Goal: Task Accomplishment & Management: Manage account settings

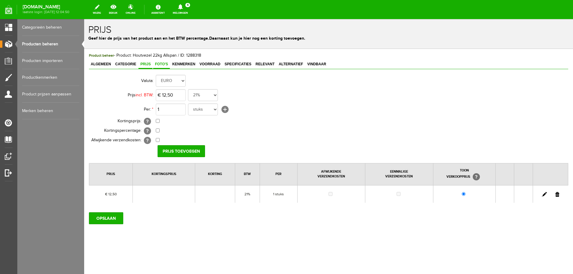
click at [161, 64] on span "Foto's" at bounding box center [161, 64] width 17 height 4
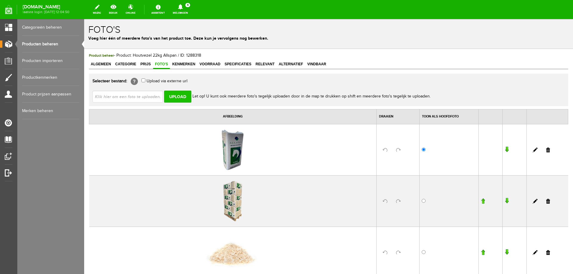
scroll to position [30, 0]
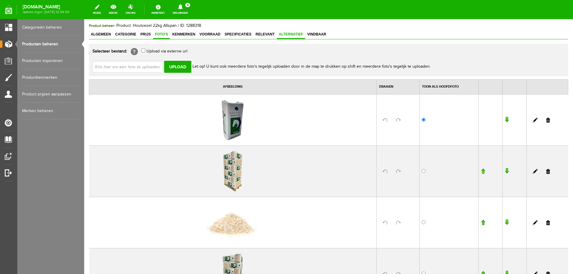
click at [291, 35] on span "Alternatief" at bounding box center [291, 34] width 28 height 4
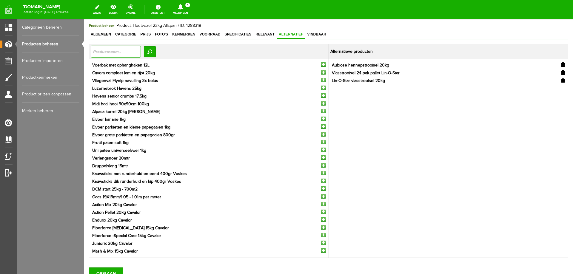
click at [120, 52] on input "text" at bounding box center [116, 52] width 50 height 12
type input "gehakseld"
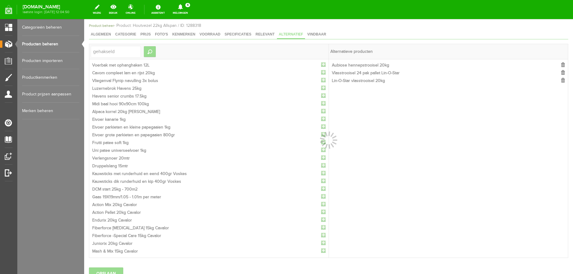
scroll to position [0, 0]
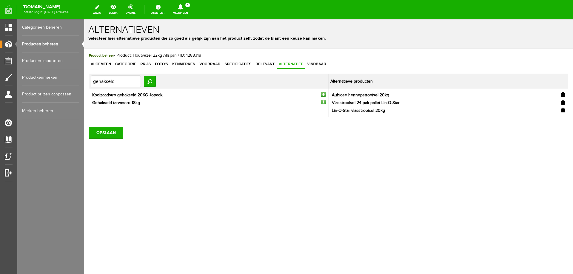
click at [323, 101] on input "button" at bounding box center [323, 102] width 4 height 4
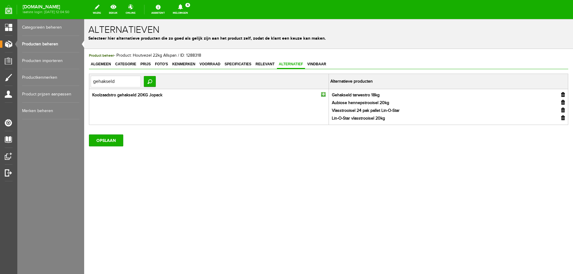
click at [323, 93] on input "button" at bounding box center [323, 94] width 4 height 4
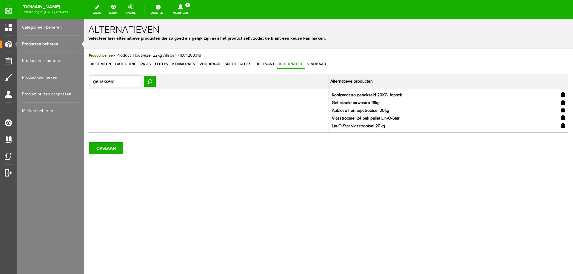
click at [563, 118] on input "button" at bounding box center [563, 117] width 4 height 5
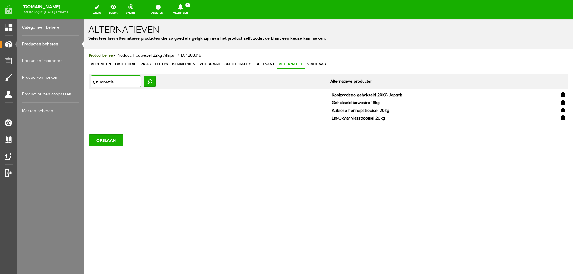
click at [135, 82] on input "gehakseld" at bounding box center [116, 81] width 50 height 12
type input "vlas"
click at [562, 117] on input "button" at bounding box center [563, 117] width 4 height 5
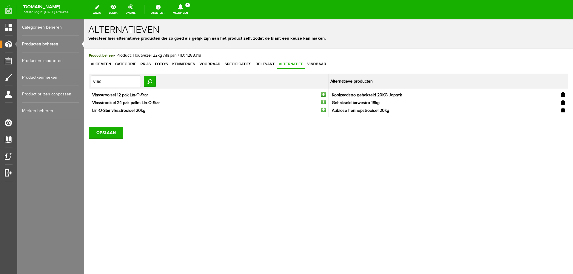
click at [323, 110] on input "button" at bounding box center [323, 110] width 4 height 4
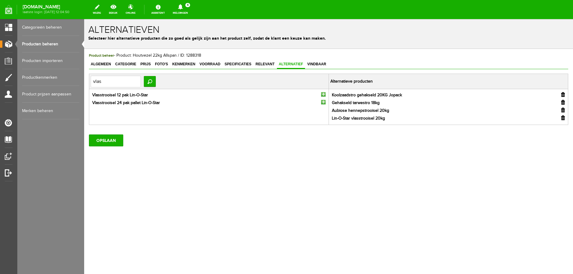
click at [323, 101] on input "button" at bounding box center [323, 102] width 4 height 4
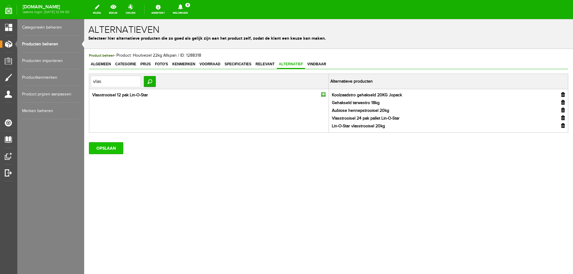
click at [107, 149] on input "OPSLAAN" at bounding box center [106, 148] width 34 height 12
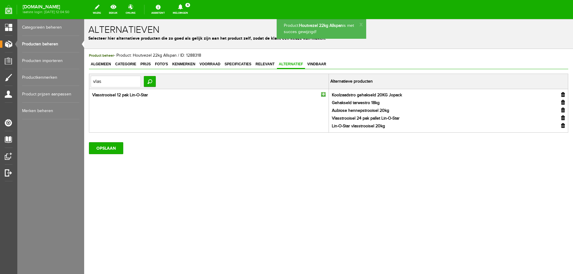
click at [314, 65] on span "Vindbaar" at bounding box center [317, 64] width 22 height 4
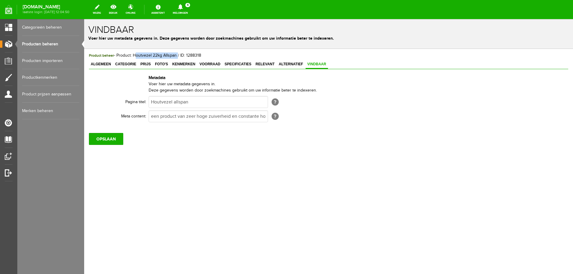
drag, startPoint x: 133, startPoint y: 55, endPoint x: 176, endPoint y: 56, distance: 42.4
click at [176, 56] on span "Product beheer - Product: Houtvezel 22kg Allspan / ID: 1288318" at bounding box center [145, 55] width 112 height 5
copy span "Houtvezel 22kg Allspan"
click at [201, 101] on input "Houtvezel allspan" at bounding box center [208, 102] width 119 height 12
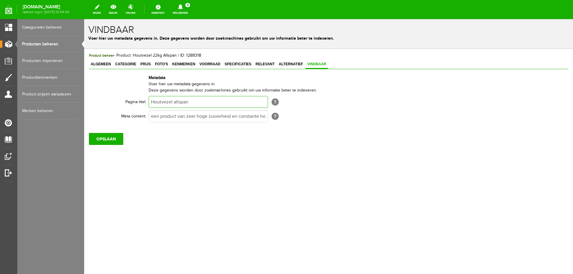
click at [201, 101] on input "Houtvezel allspan" at bounding box center [208, 102] width 119 height 12
paste input "22kg Allspan"
type input "Houtvezel 22kg Allspan"
click at [112, 139] on input "OPSLAAN" at bounding box center [106, 139] width 34 height 12
click at [192, 12] on link "Meldingen 4 Nieuwe orders Er is een nieuwe order( #2534 ) geplaatst door [PERSO…" at bounding box center [180, 9] width 22 height 13
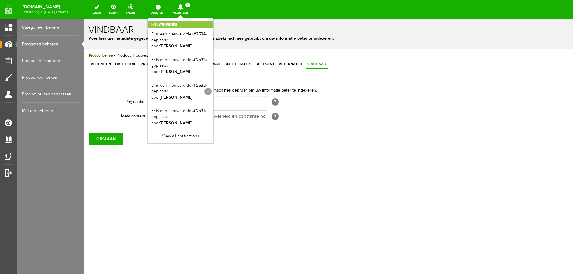
click at [212, 88] on link at bounding box center [207, 91] width 7 height 7
click at [0, 0] on link at bounding box center [0, 0] width 0 height 0
click at [48, 82] on link "Productkenmerken" at bounding box center [50, 77] width 57 height 17
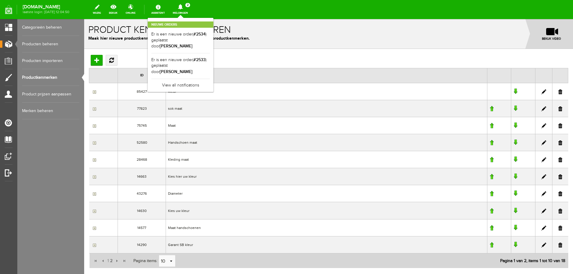
click at [268, 38] on p "Maak hier nieuwe productkenmerken aan of bewerk bestaande productkenmerken." at bounding box center [328, 38] width 480 height 6
click at [192, 11] on link "Meldingen 2 Nieuwe orders Er is een nieuwe order( #2534 ) geplaatst door [PERSO…" at bounding box center [180, 9] width 22 height 13
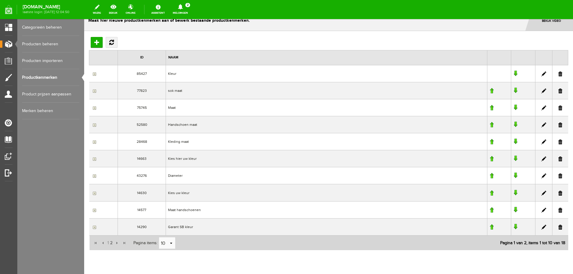
scroll to position [39, 0]
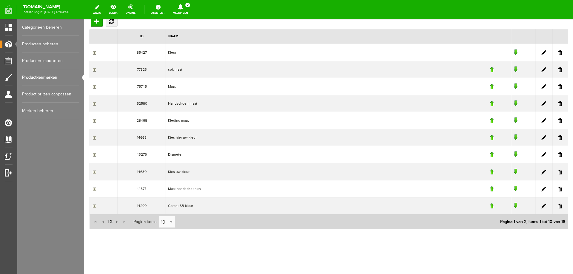
click at [110, 222] on span "2" at bounding box center [111, 222] width 4 height 12
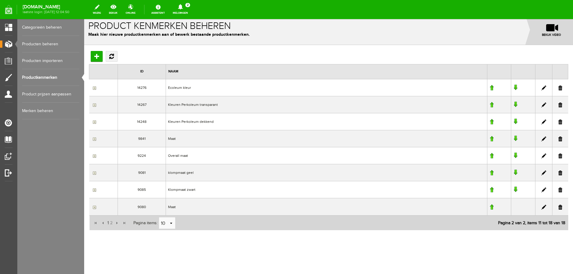
scroll to position [5, 0]
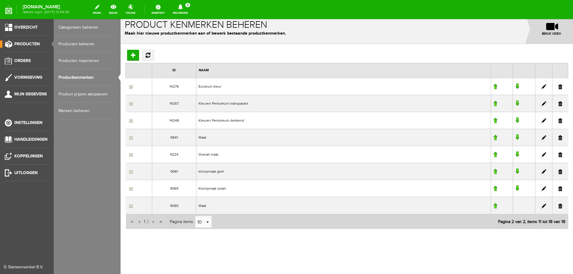
click at [63, 46] on link "Producten beheren" at bounding box center [86, 44] width 57 height 17
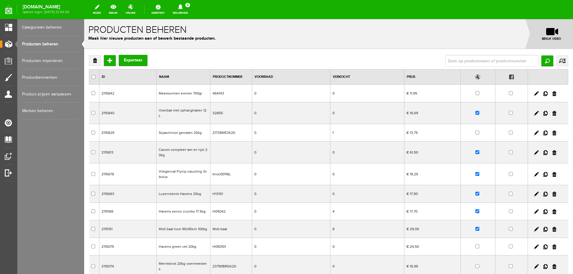
click at [475, 150] on input "checkbox" at bounding box center [477, 152] width 4 height 4
checkbox input "false"
